Goal: Find specific page/section: Find specific page/section

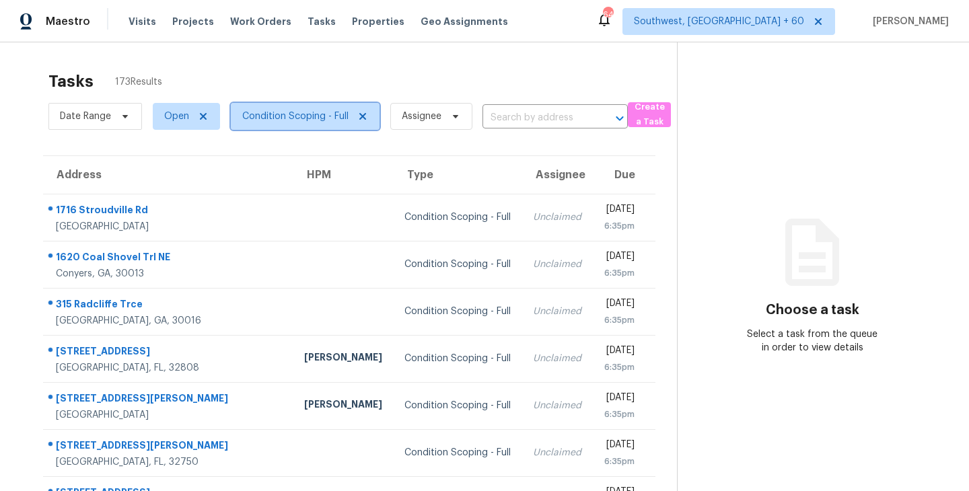
click at [285, 121] on span "Condition Scoping - Full" at bounding box center [295, 116] width 106 height 13
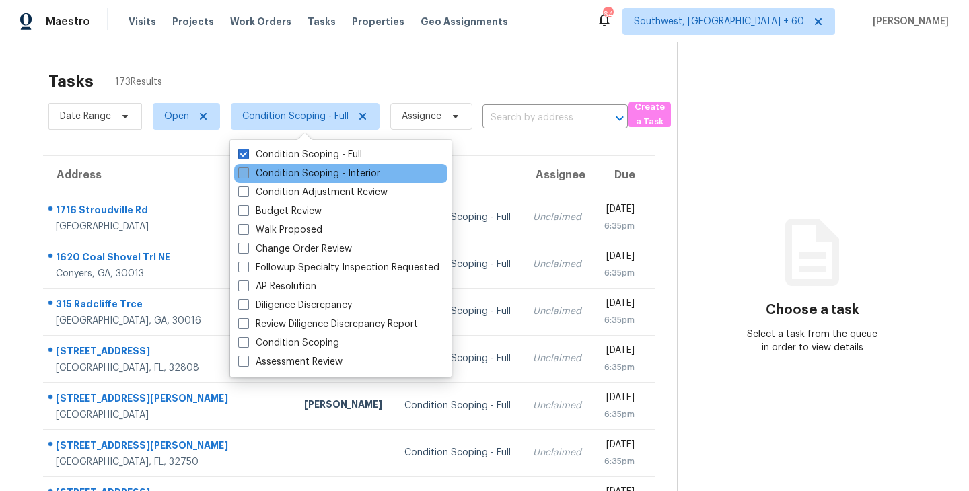
click at [299, 172] on label "Condition Scoping - Interior" at bounding box center [309, 173] width 142 height 13
click at [247, 172] on input "Condition Scoping - Interior" at bounding box center [242, 171] width 9 height 9
checkbox input "true"
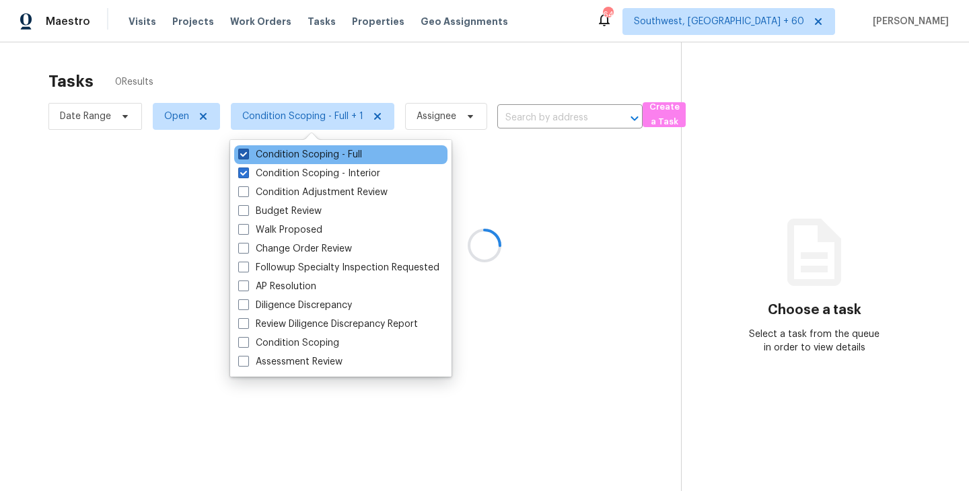
click at [317, 158] on label "Condition Scoping - Full" at bounding box center [300, 154] width 124 height 13
click at [247, 157] on input "Condition Scoping - Full" at bounding box center [242, 152] width 9 height 9
checkbox input "false"
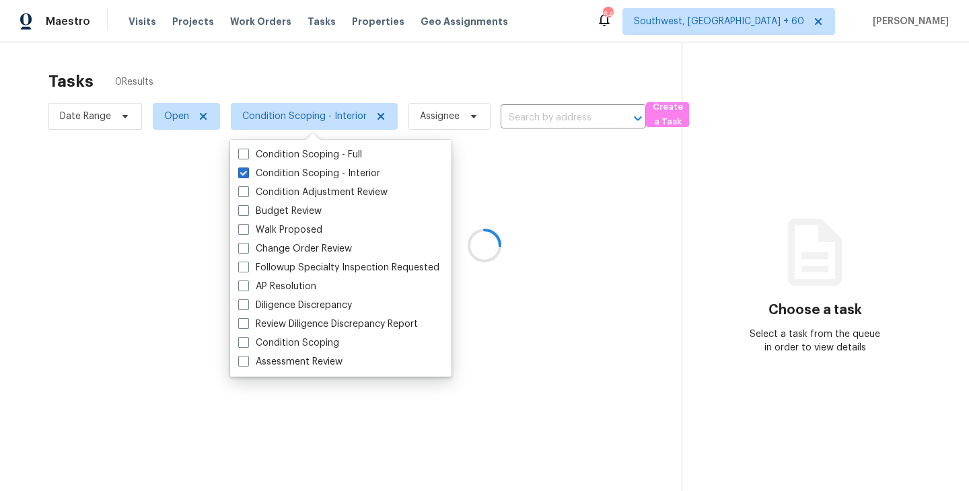
click at [687, 238] on div at bounding box center [484, 245] width 969 height 491
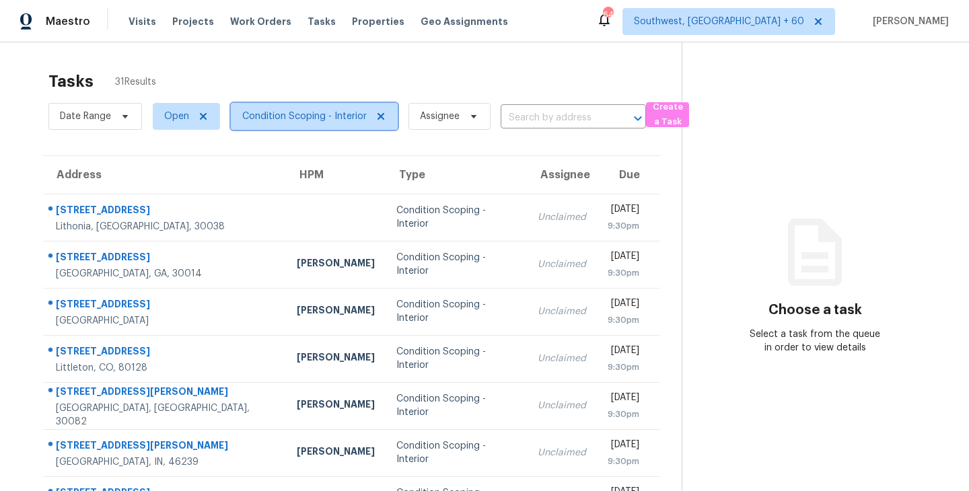
click at [254, 121] on span "Condition Scoping - Interior" at bounding box center [304, 116] width 125 height 13
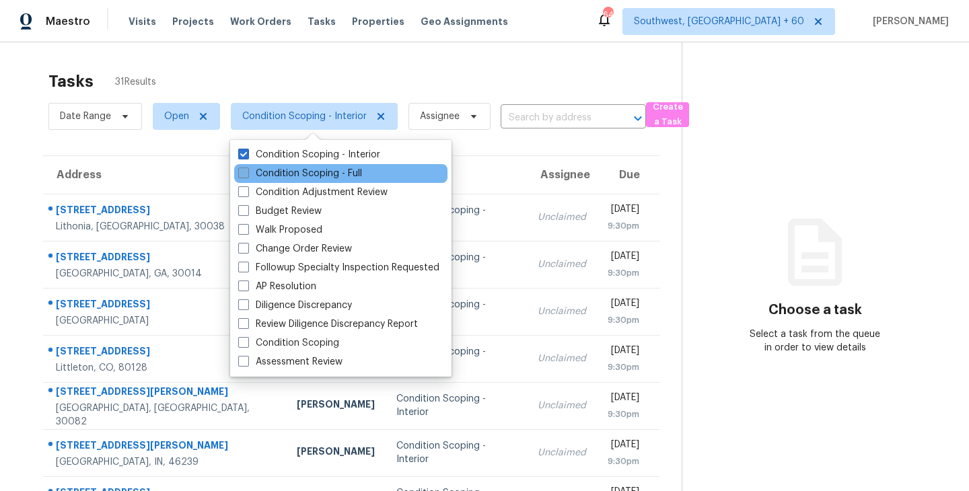
click at [275, 173] on label "Condition Scoping - Full" at bounding box center [300, 173] width 124 height 13
click at [247, 173] on input "Condition Scoping - Full" at bounding box center [242, 171] width 9 height 9
checkbox input "true"
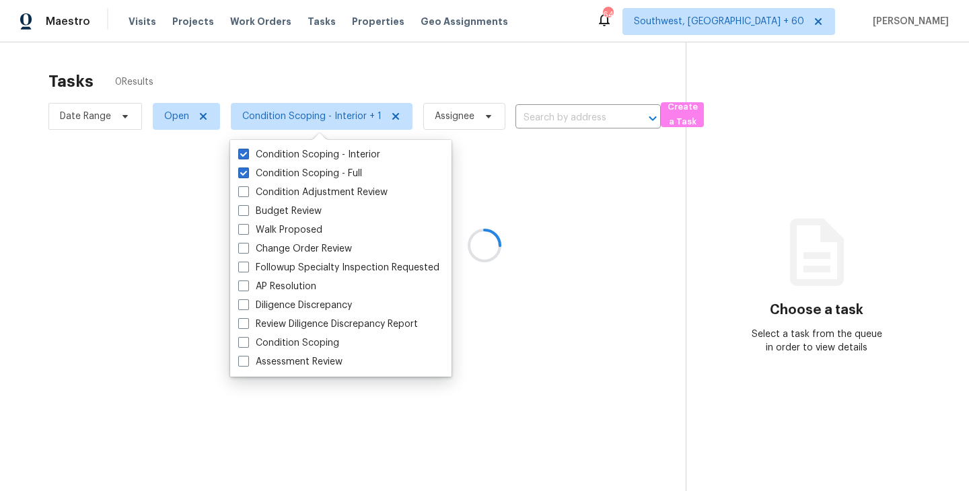
click at [357, 78] on div at bounding box center [484, 245] width 969 height 491
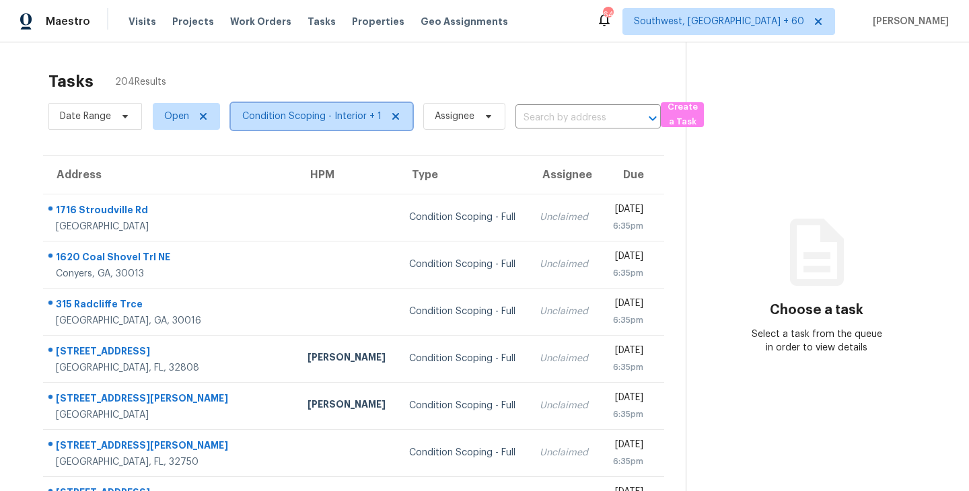
click at [351, 127] on span "Condition Scoping - Interior + 1" at bounding box center [322, 116] width 182 height 27
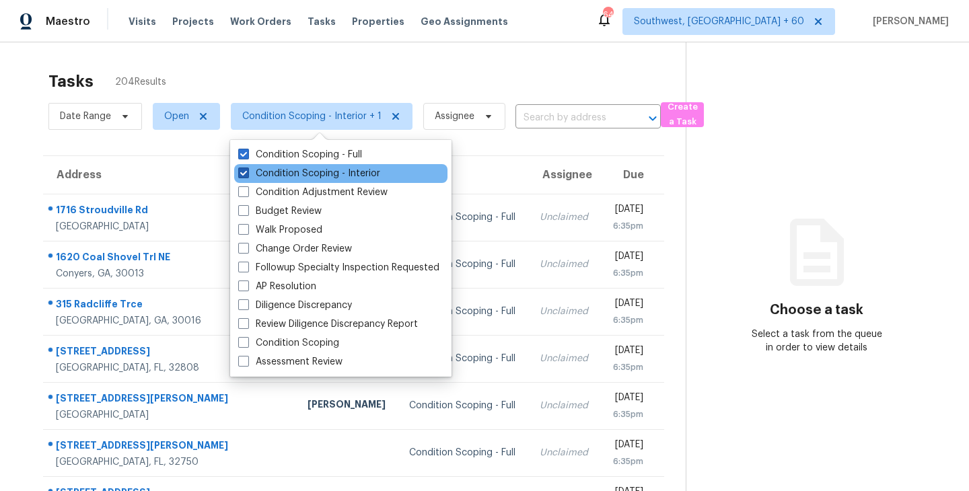
click at [351, 172] on label "Condition Scoping - Interior" at bounding box center [309, 173] width 142 height 13
click at [247, 172] on input "Condition Scoping - Interior" at bounding box center [242, 171] width 9 height 9
checkbox input "false"
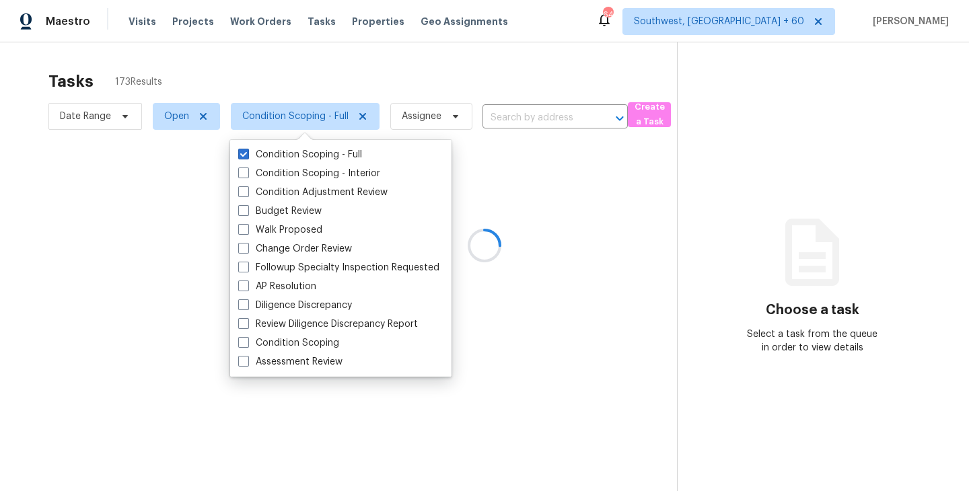
click at [412, 97] on div at bounding box center [484, 245] width 969 height 491
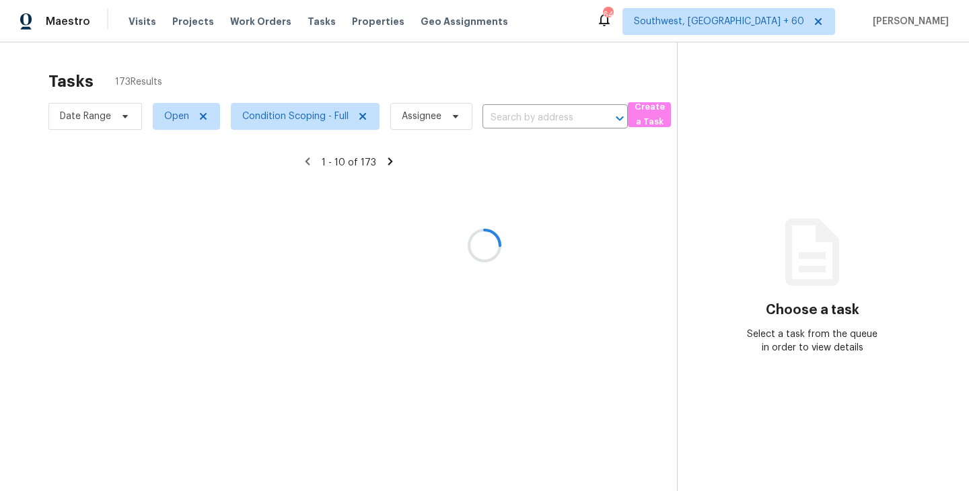
click at [269, 110] on div at bounding box center [484, 245] width 969 height 491
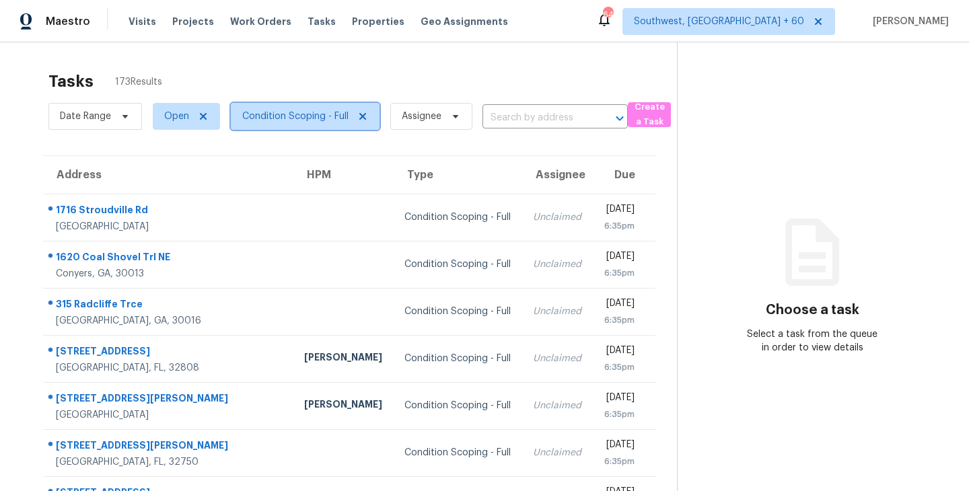
click at [307, 118] on span "Condition Scoping - Full" at bounding box center [295, 116] width 106 height 13
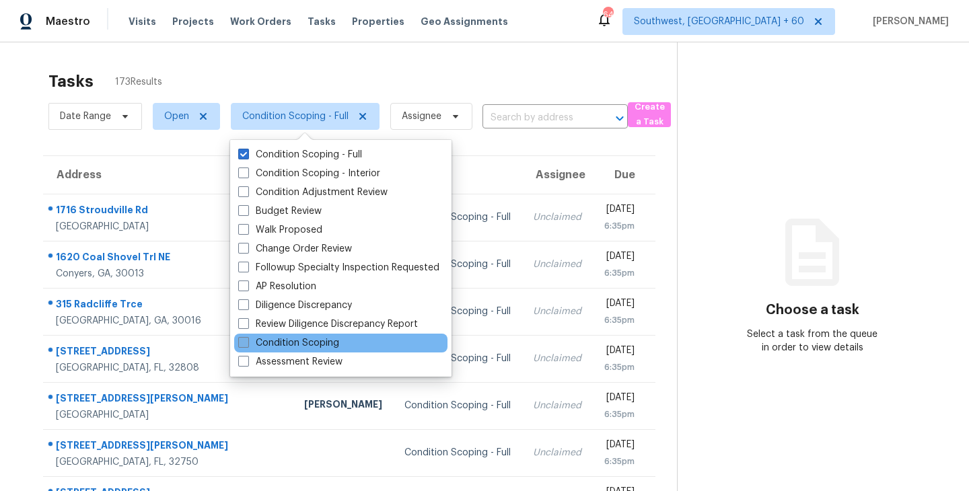
click at [306, 339] on label "Condition Scoping" at bounding box center [288, 343] width 101 height 13
click at [247, 339] on input "Condition Scoping" at bounding box center [242, 341] width 9 height 9
checkbox input "true"
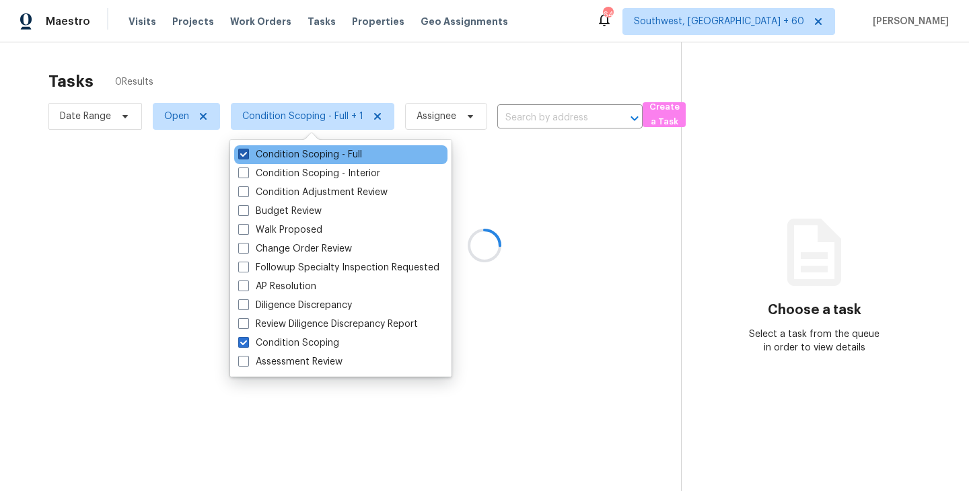
click at [362, 157] on label "Condition Scoping - Full" at bounding box center [300, 154] width 124 height 13
click at [247, 157] on input "Condition Scoping - Full" at bounding box center [242, 152] width 9 height 9
checkbox input "false"
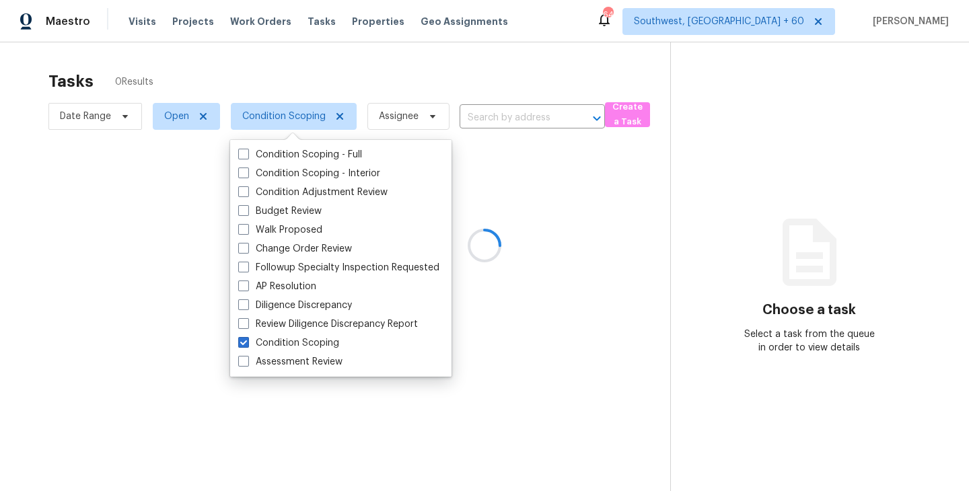
click at [629, 252] on div at bounding box center [484, 245] width 969 height 491
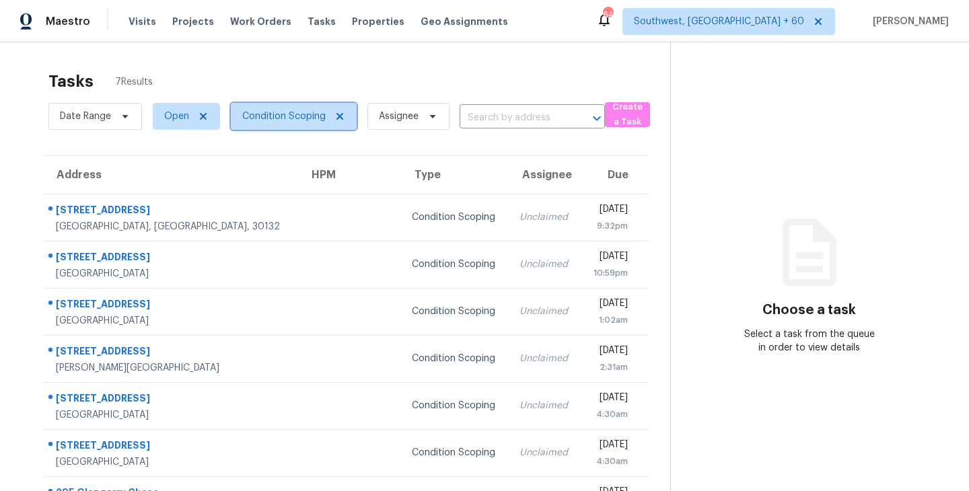
click at [306, 114] on span "Condition Scoping" at bounding box center [283, 116] width 83 height 13
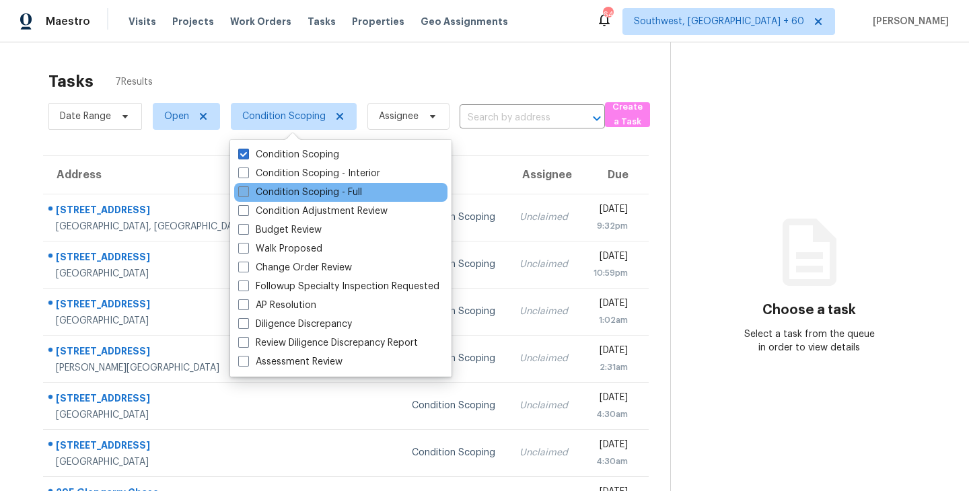
click at [331, 192] on label "Condition Scoping - Full" at bounding box center [300, 192] width 124 height 13
click at [247, 192] on input "Condition Scoping - Full" at bounding box center [242, 190] width 9 height 9
checkbox input "true"
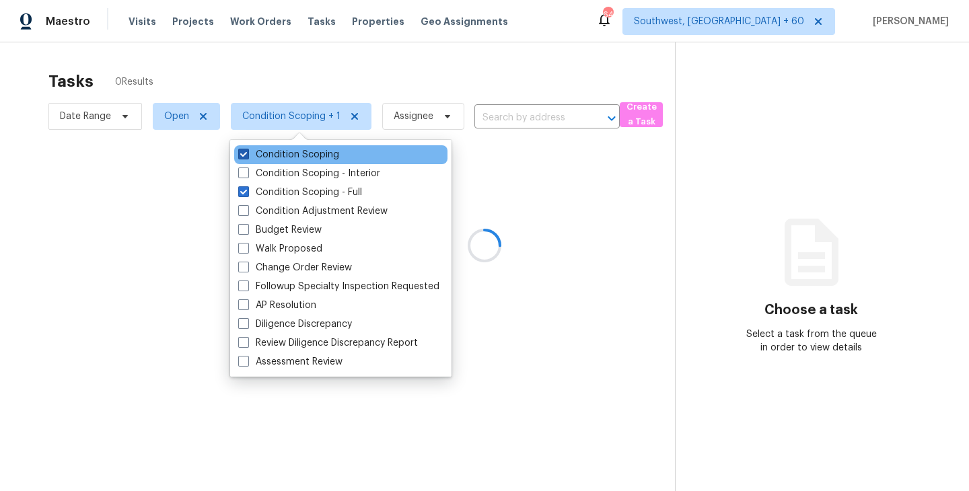
click at [330, 153] on label "Condition Scoping" at bounding box center [288, 154] width 101 height 13
click at [247, 153] on input "Condition Scoping" at bounding box center [242, 152] width 9 height 9
checkbox input "false"
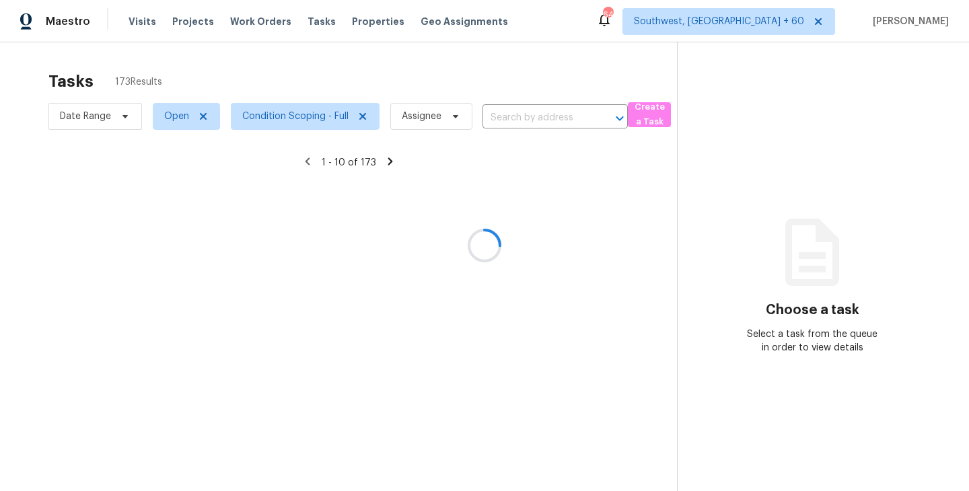
click at [510, 190] on div at bounding box center [484, 245] width 969 height 491
